Goal: Information Seeking & Learning: Check status

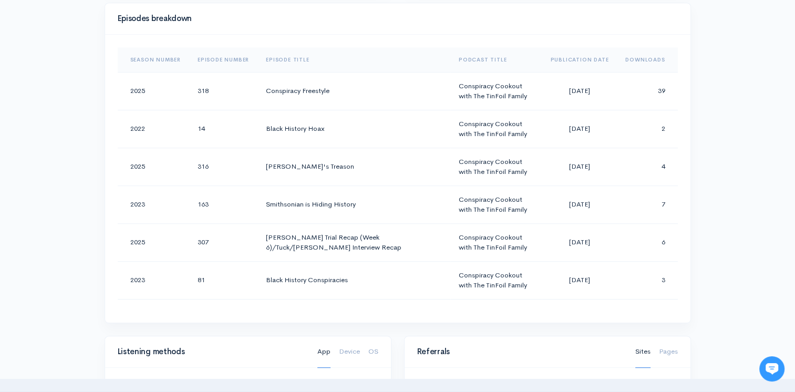
scroll to position [525, 0]
click at [637, 66] on th "Downloads" at bounding box center [647, 60] width 60 height 25
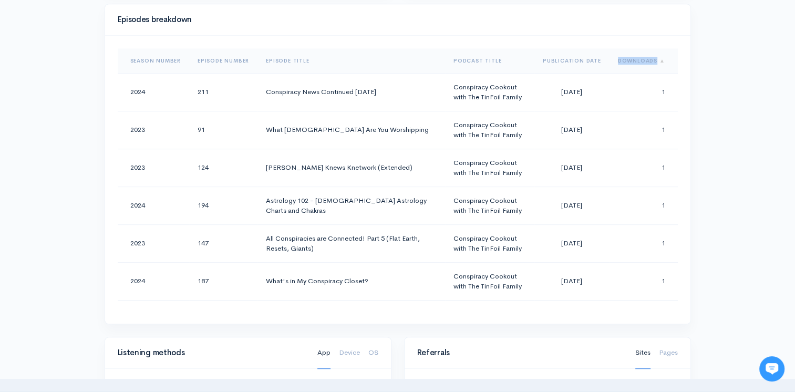
click at [637, 66] on th "Downloads" at bounding box center [643, 60] width 68 height 25
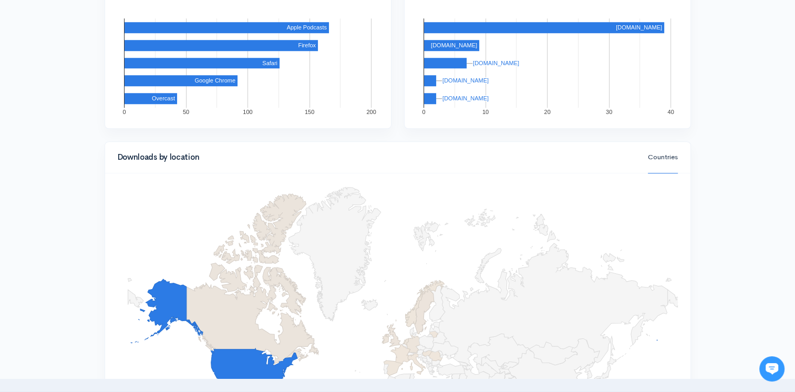
scroll to position [727, 0]
